Goal: Subscribe to service/newsletter: Subscribe to service/newsletter

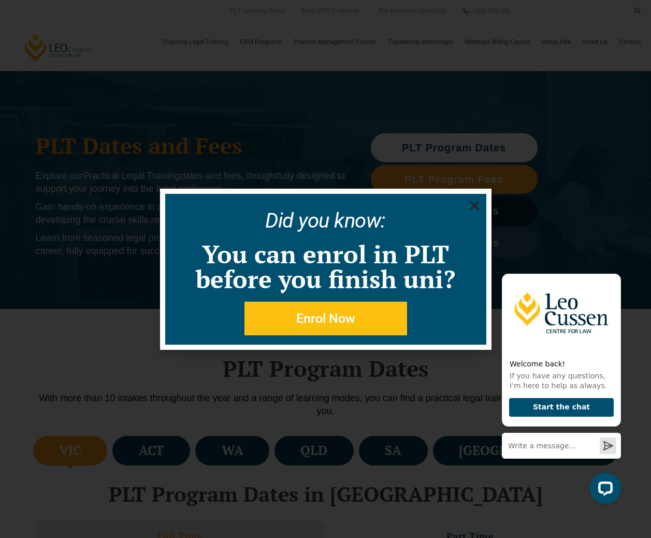
click at [475, 204] on use "Close" at bounding box center [474, 204] width 9 height 9
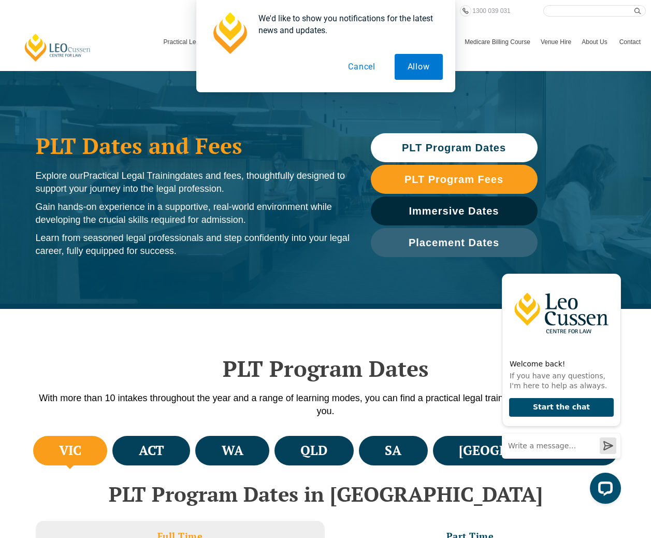
click at [363, 66] on button "Cancel" at bounding box center [361, 67] width 53 height 26
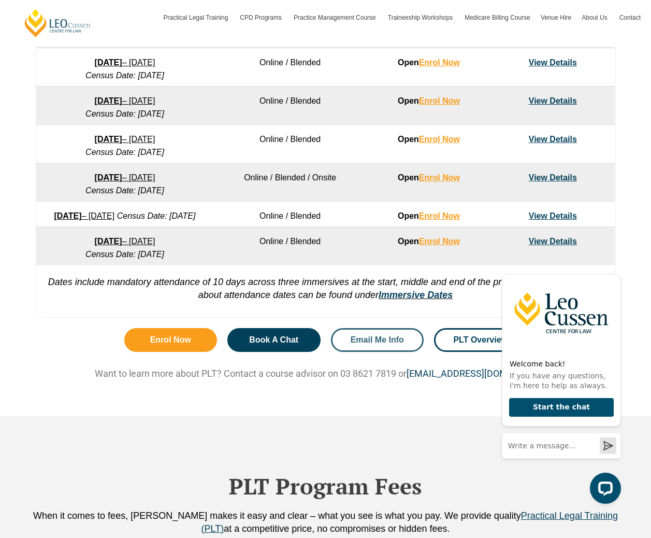
scroll to position [736, 0]
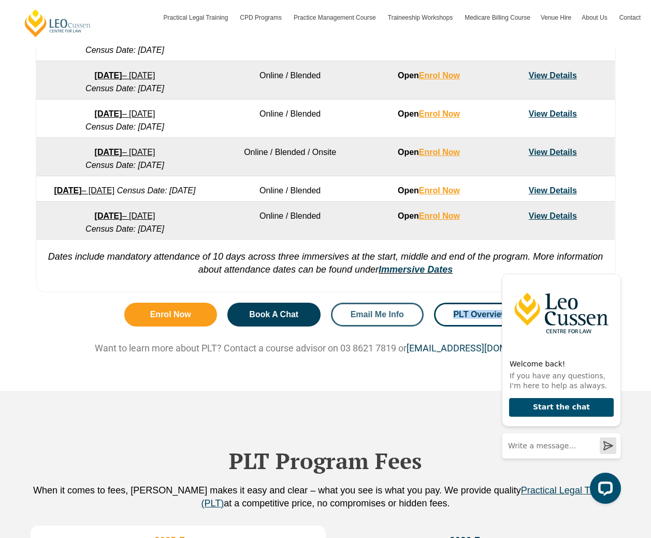
click at [373, 319] on span "Email Me Info" at bounding box center [377, 314] width 53 height 8
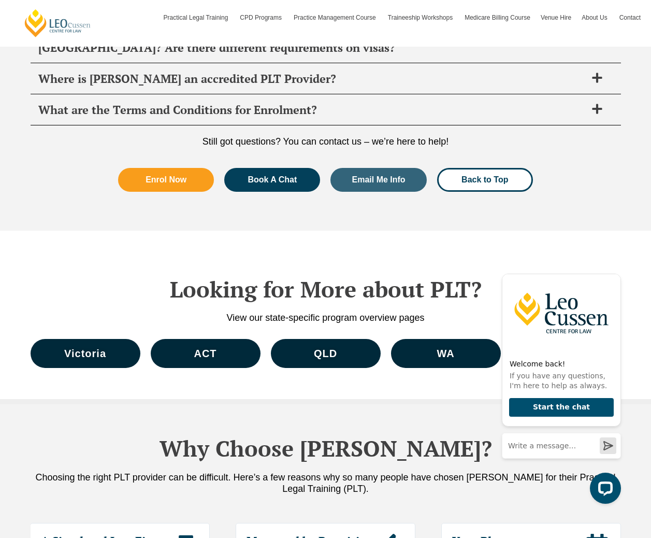
scroll to position [4707, 0]
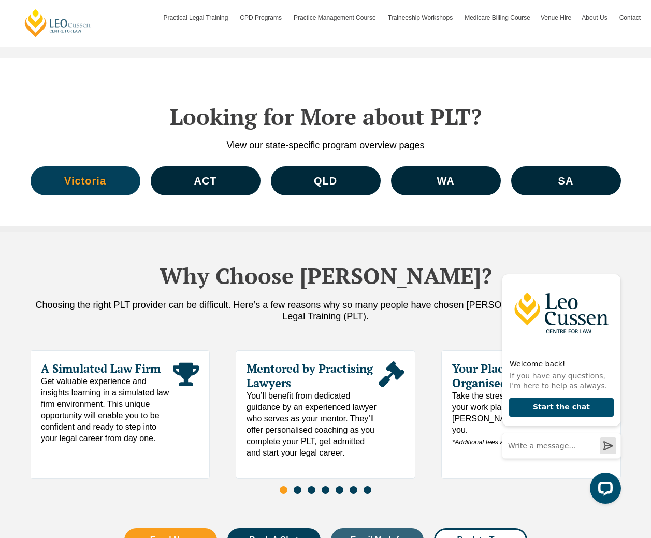
click at [94, 179] on span "Victoria" at bounding box center [85, 181] width 42 height 10
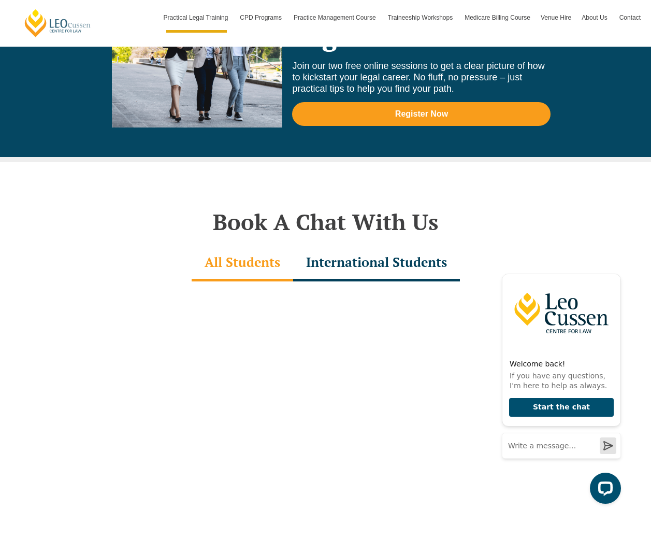
scroll to position [2945, 0]
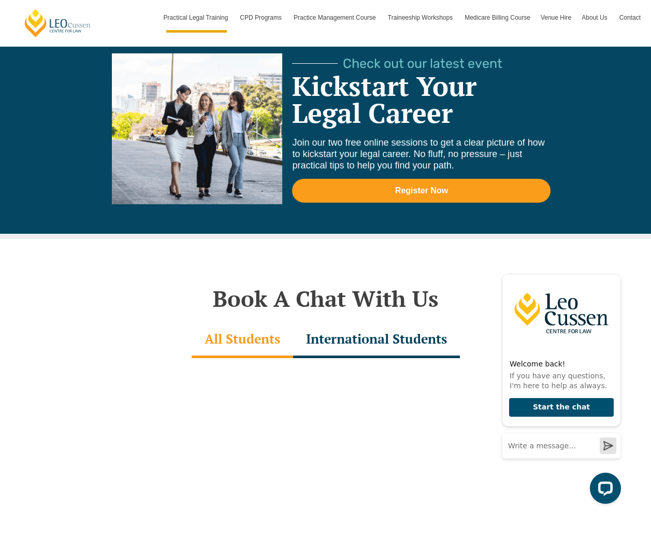
click at [383, 325] on div "International Students" at bounding box center [376, 340] width 167 height 36
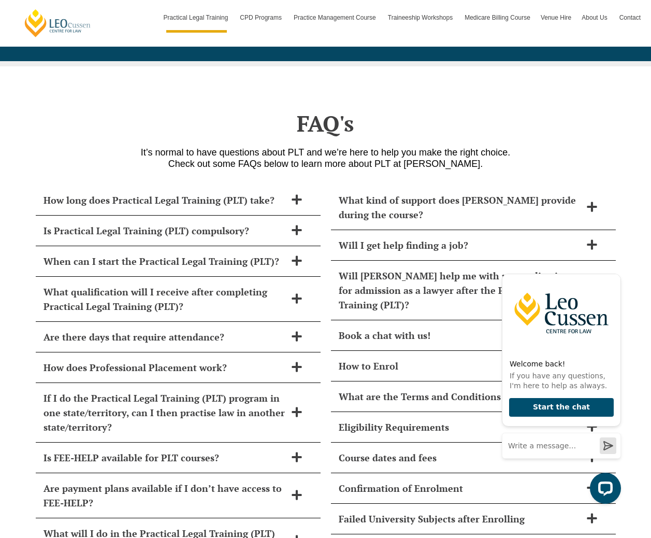
scroll to position [4363, 0]
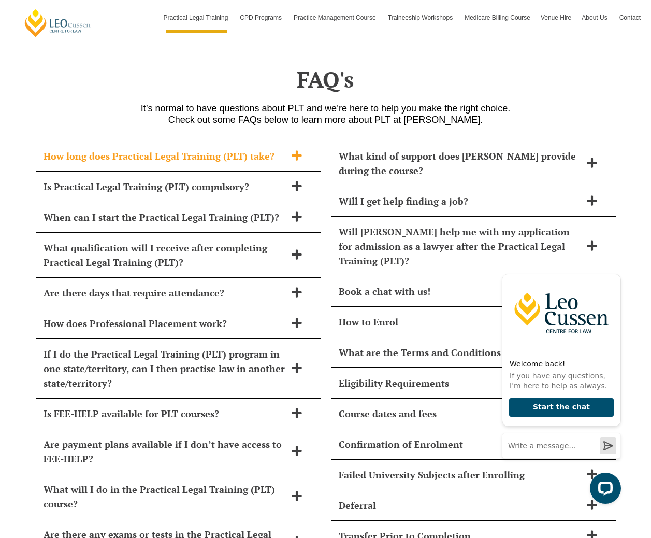
click at [292, 150] on icon at bounding box center [297, 155] width 10 height 10
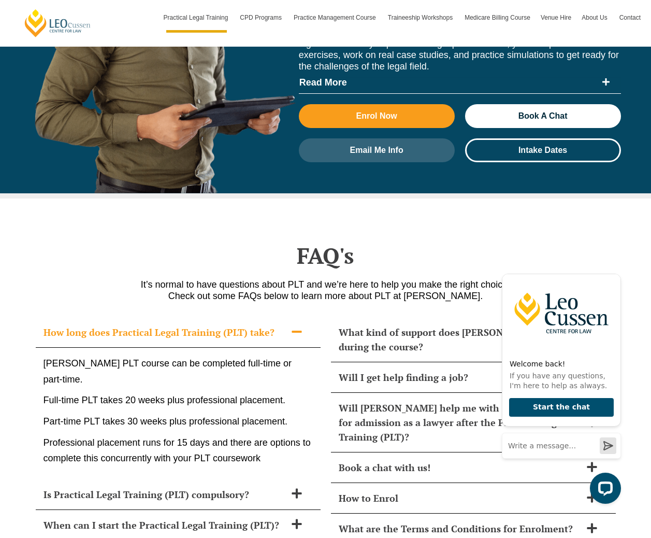
scroll to position [4185, 0]
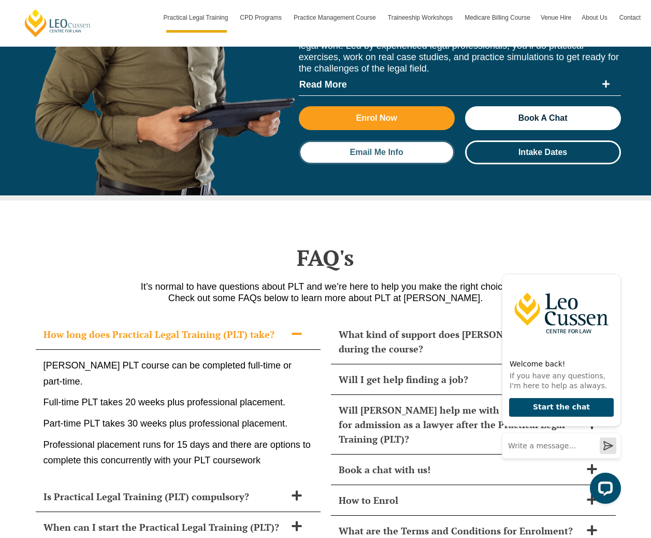
click at [392, 148] on span "Email Me Info" at bounding box center [376, 152] width 53 height 8
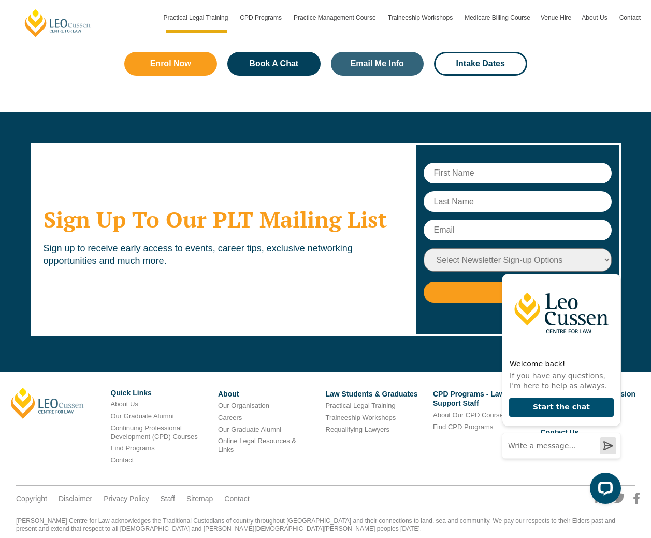
scroll to position [5218, 0]
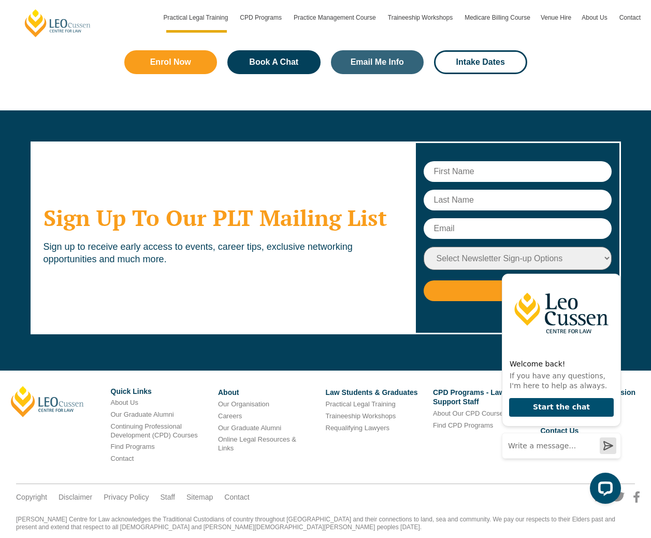
click at [483, 161] on input "text" at bounding box center [518, 171] width 188 height 21
type input "adriana"
click at [458, 190] on input "text" at bounding box center [518, 200] width 188 height 21
type input "ling"
click at [453, 218] on input "text" at bounding box center [518, 228] width 188 height 21
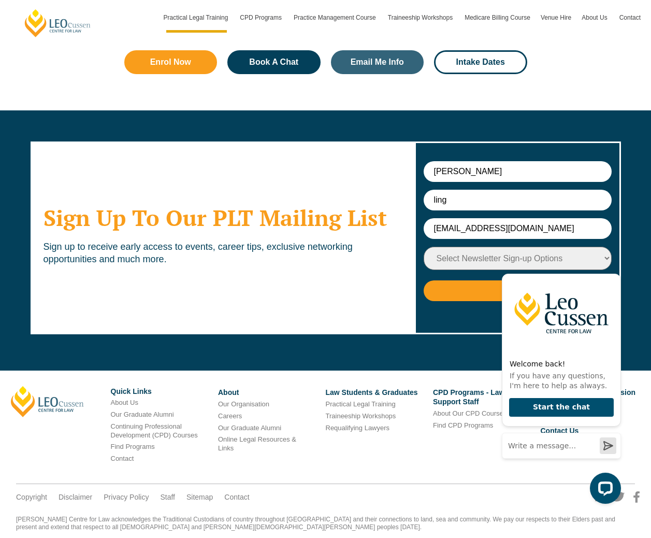
type input "adrianaling19@gmail.com"
click at [465, 247] on select "Select Newsletter Sign-up Options Practical Legal Training - VIC Practical Lega…" at bounding box center [518, 258] width 188 height 23
select select "tfa_9"
click at [495, 265] on div "Welcome back! If you have any questions, I'm here to help as always. Start the …" at bounding box center [560, 383] width 132 height 257
click at [617, 268] on icon "Hide greeting" at bounding box center [615, 265] width 12 height 12
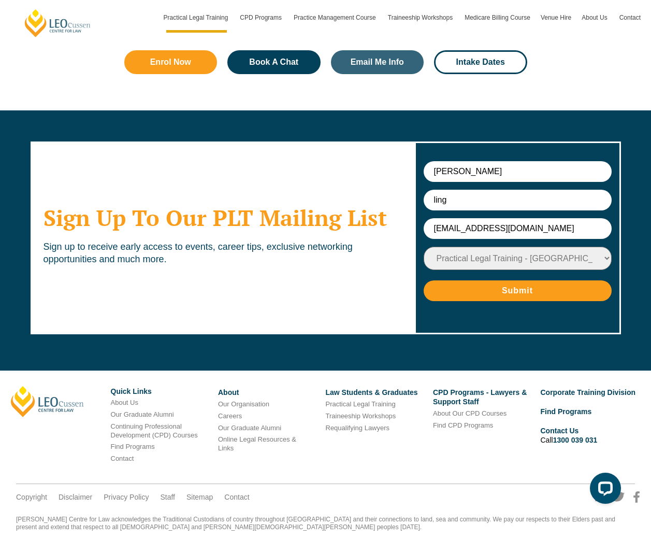
click at [568, 265] on body at bounding box center [560, 382] width 132 height 257
click at [510, 280] on input "Submit" at bounding box center [518, 290] width 188 height 21
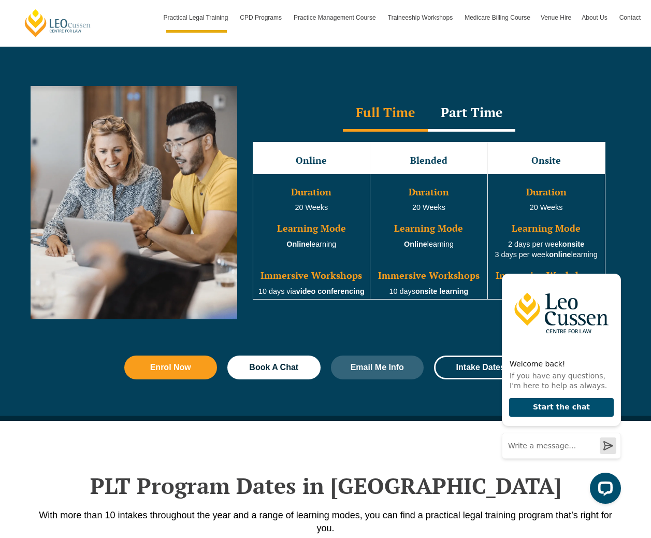
scroll to position [929, 0]
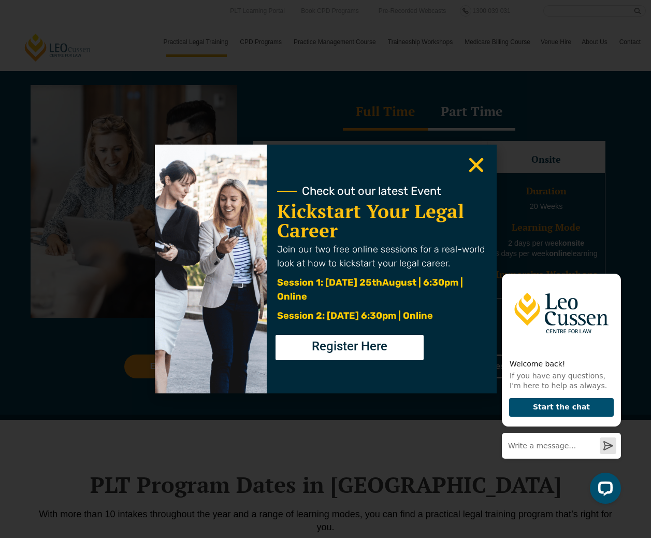
click at [475, 167] on use "Close" at bounding box center [476, 165] width 15 height 15
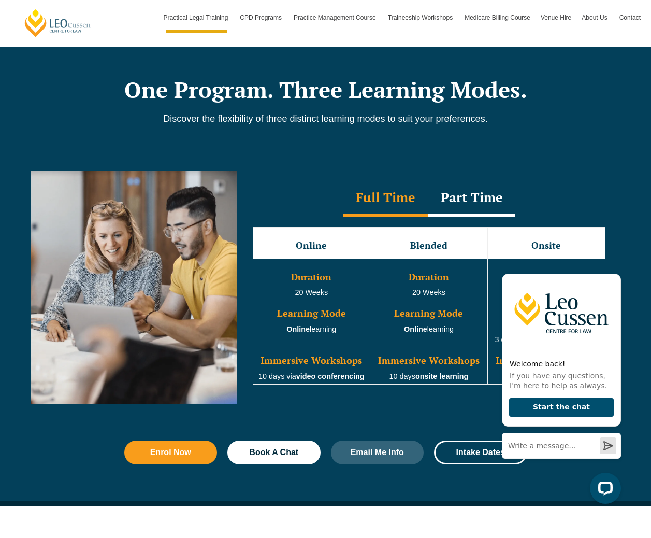
scroll to position [843, 0]
